Goal: Navigation & Orientation: Find specific page/section

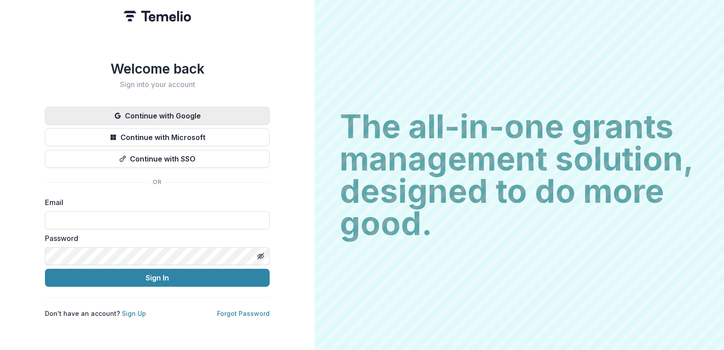
click at [182, 113] on button "Continue with Google" at bounding box center [157, 116] width 225 height 18
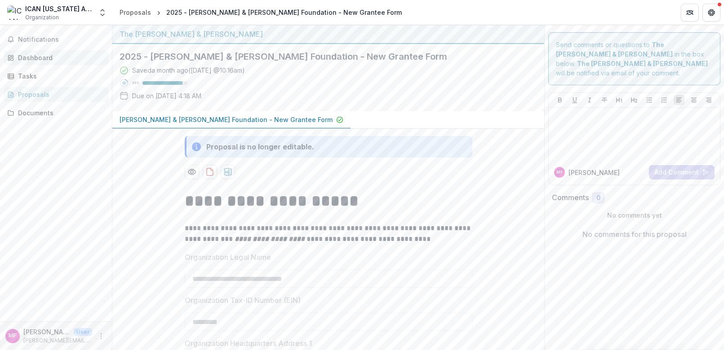
click at [22, 58] on div "Dashboard" at bounding box center [59, 57] width 83 height 9
